Goal: Check status: Check status

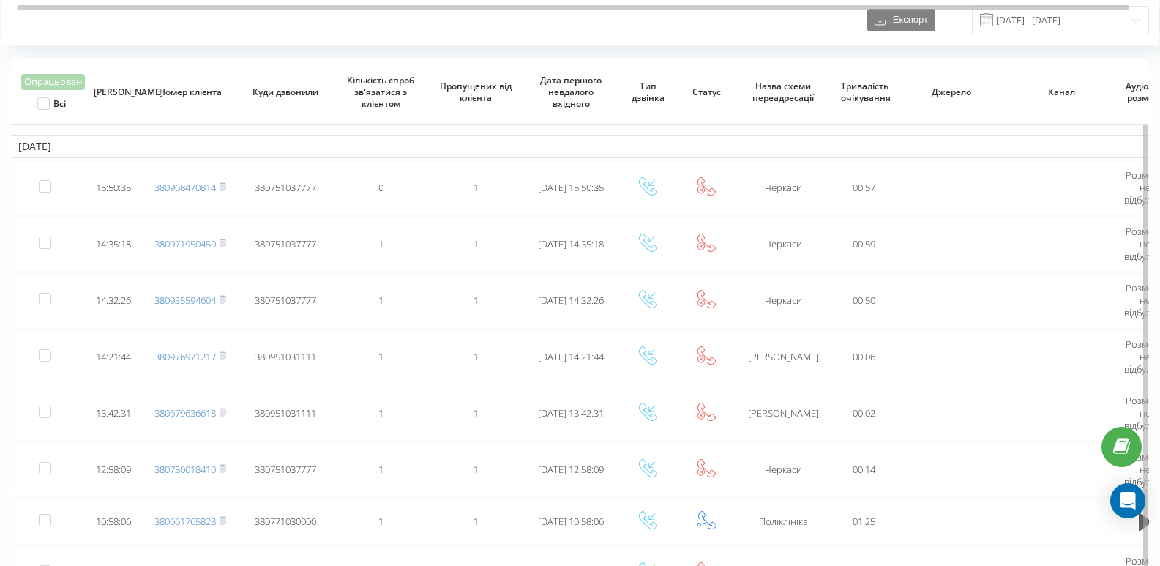
scroll to position [146, 0]
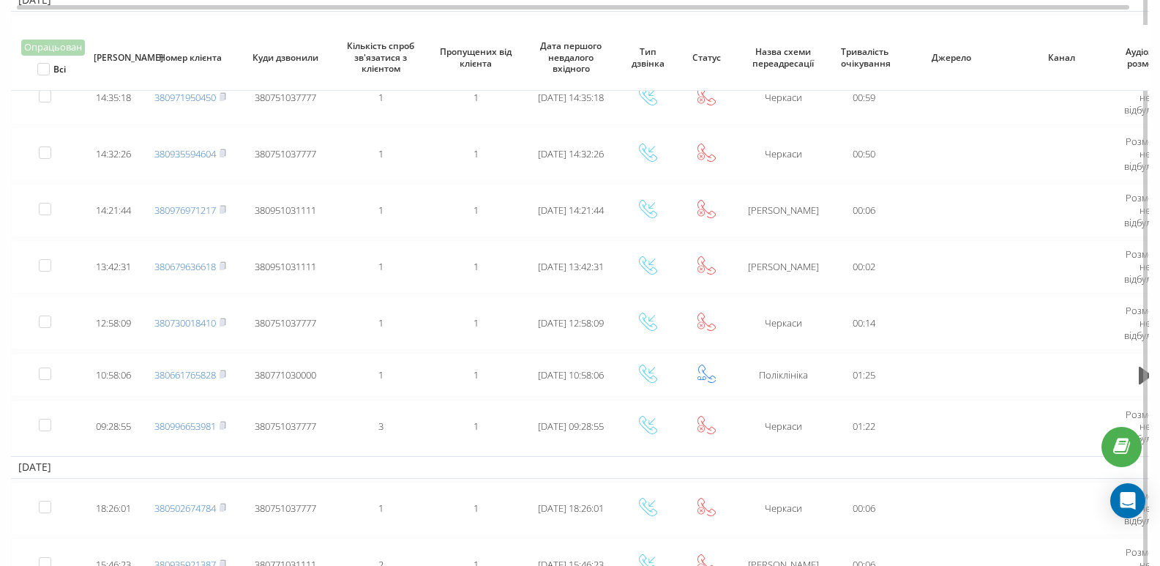
scroll to position [220, 0]
